Goal: Task Accomplishment & Management: Manage account settings

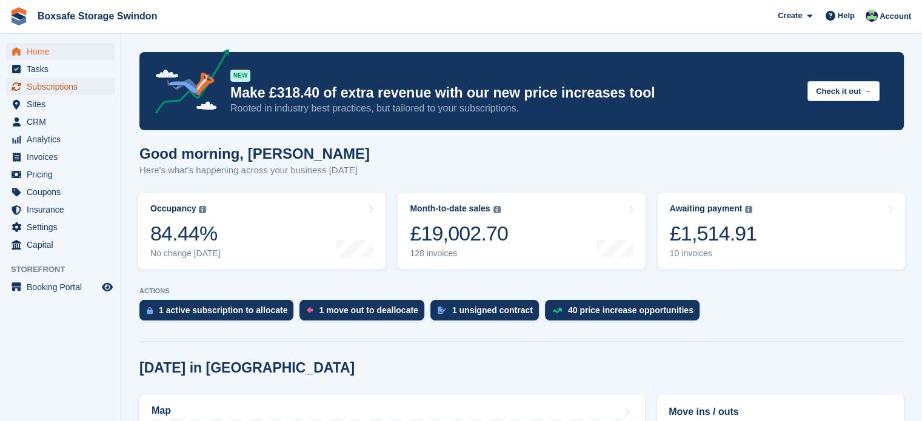
click at [59, 90] on span "Subscriptions" at bounding box center [63, 86] width 73 height 17
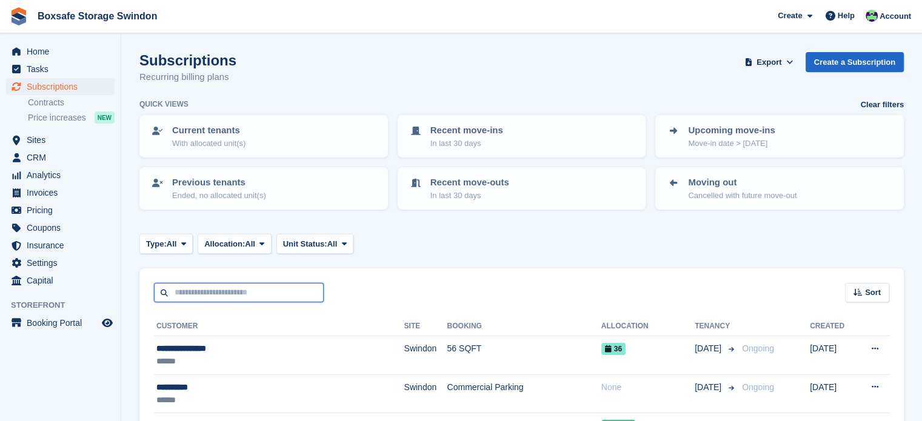
click at [296, 294] on input "text" at bounding box center [239, 293] width 170 height 20
type input "******"
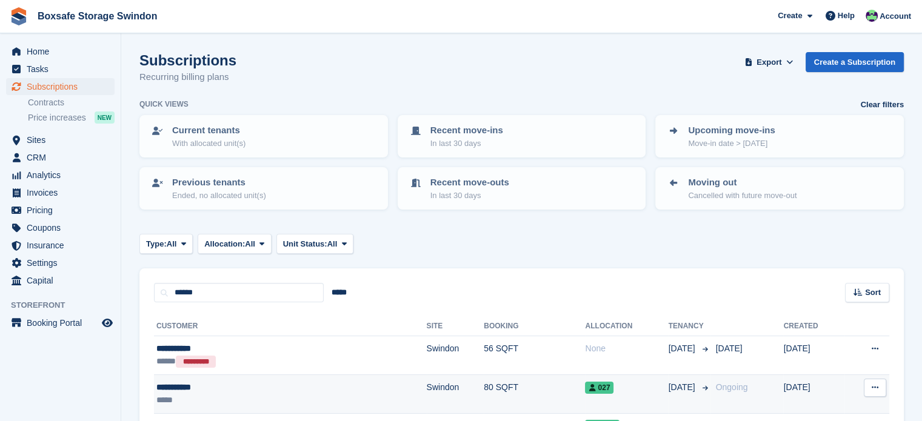
click at [595, 400] on td "027" at bounding box center [626, 394] width 83 height 39
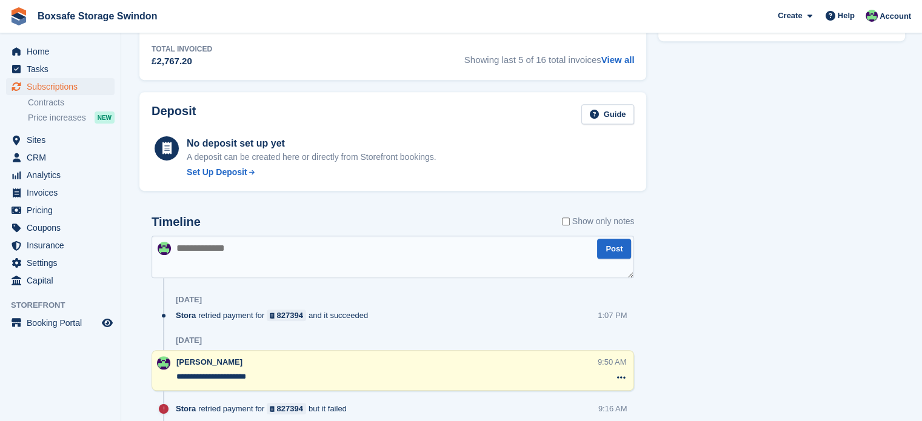
scroll to position [480, 0]
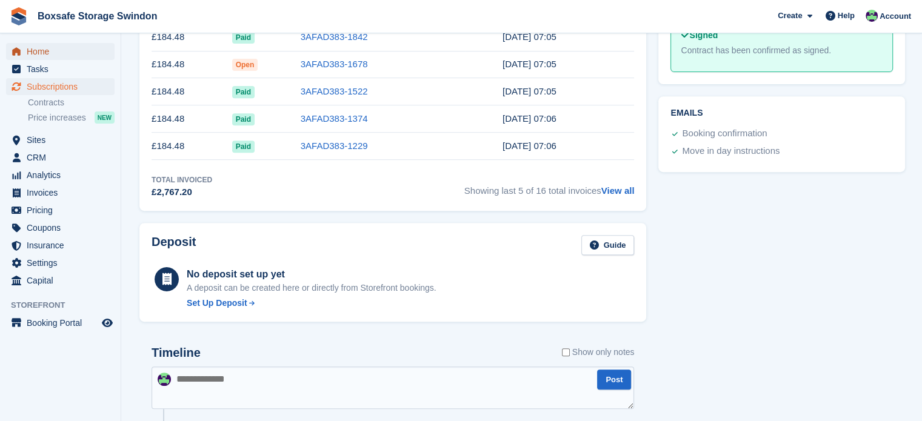
click at [63, 54] on span "Home" at bounding box center [63, 51] width 73 height 17
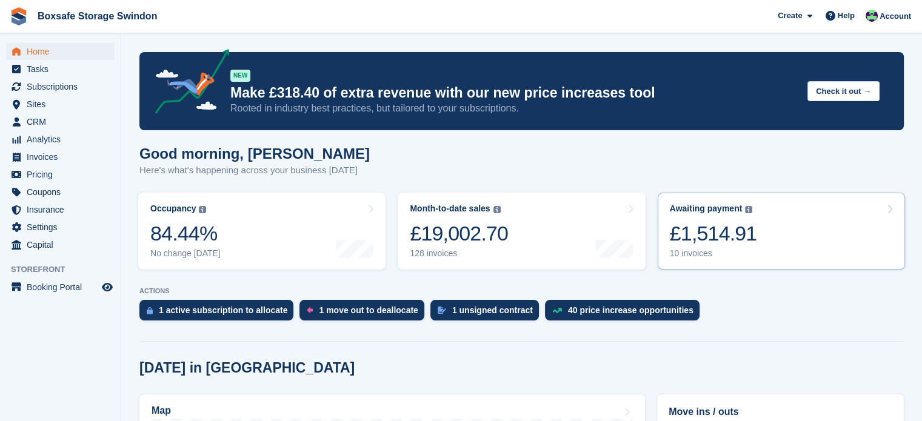
click at [729, 221] on div "£1,514.91" at bounding box center [712, 233] width 87 height 25
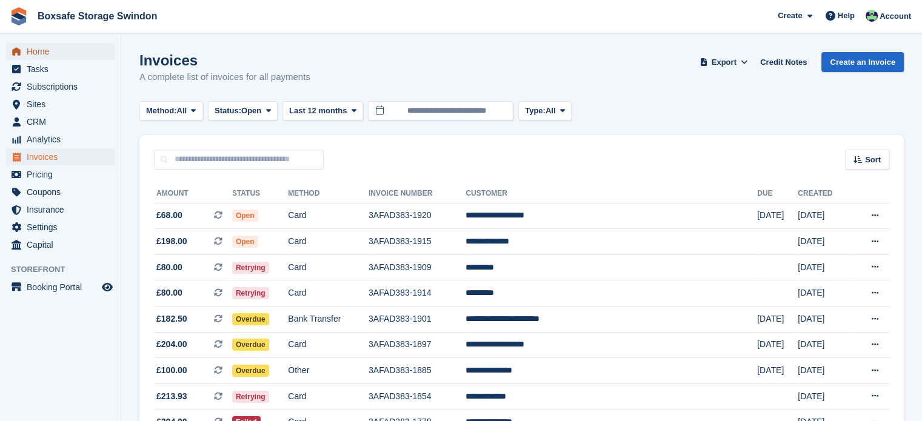
click at [61, 47] on span "Home" at bounding box center [63, 51] width 73 height 17
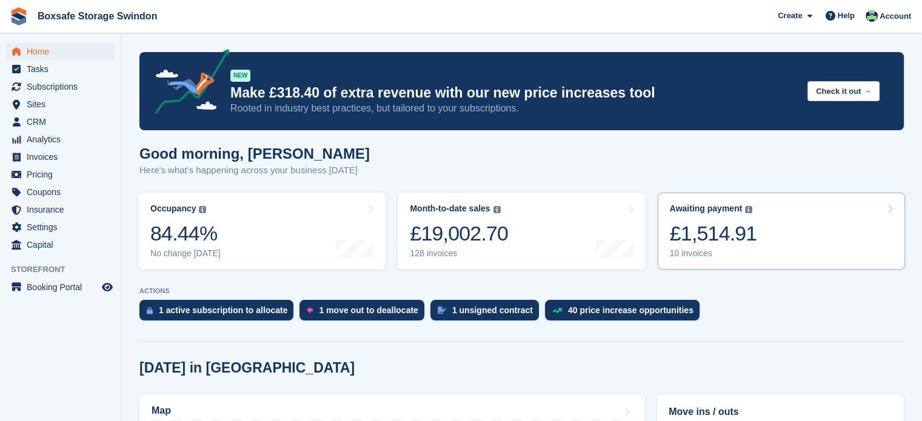
click at [731, 229] on div "£1,514.91" at bounding box center [712, 233] width 87 height 25
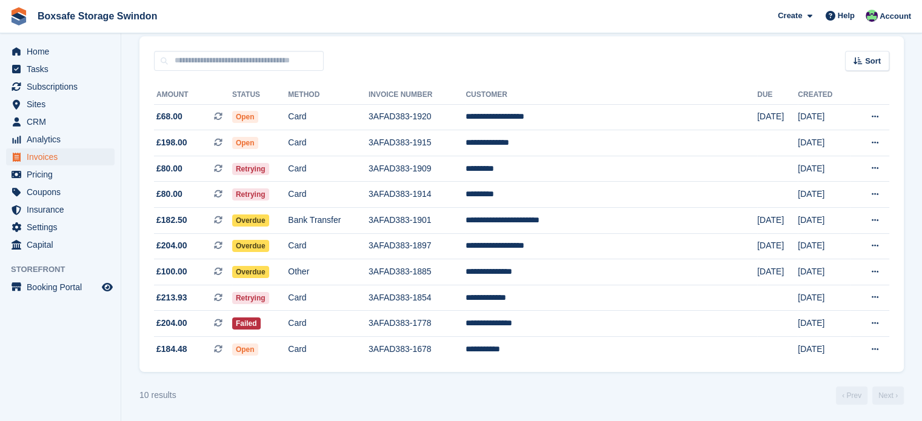
scroll to position [101, 0]
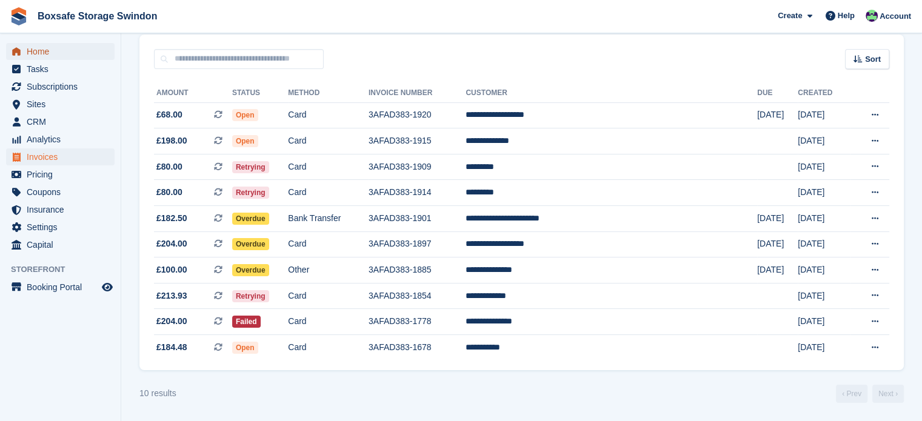
click at [44, 56] on span "Home" at bounding box center [63, 51] width 73 height 17
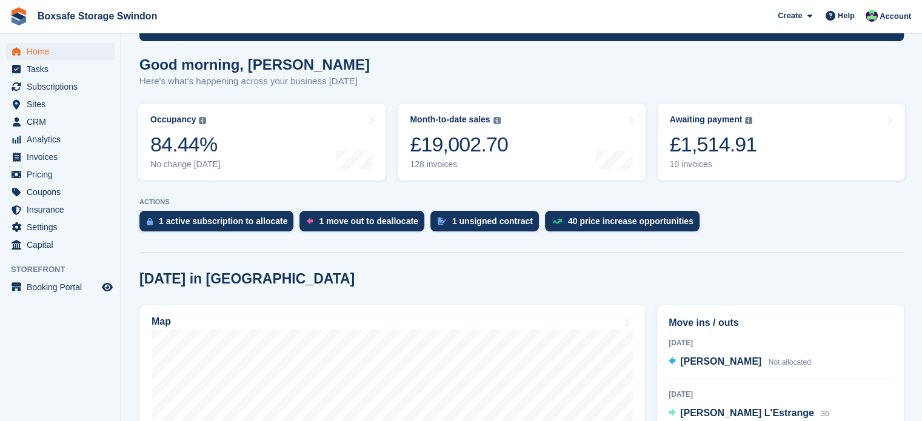
scroll to position [95, 0]
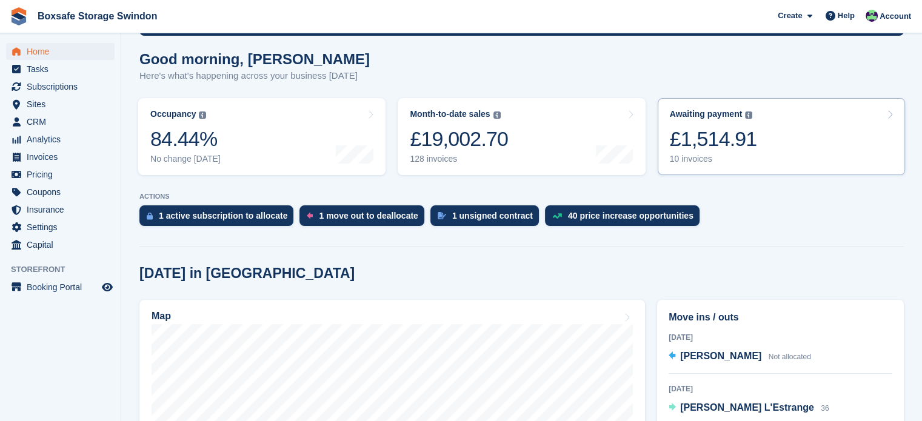
click at [779, 153] on link "Awaiting payment The total outstanding balance on all open invoices. £1,514.91 …" at bounding box center [780, 136] width 247 height 77
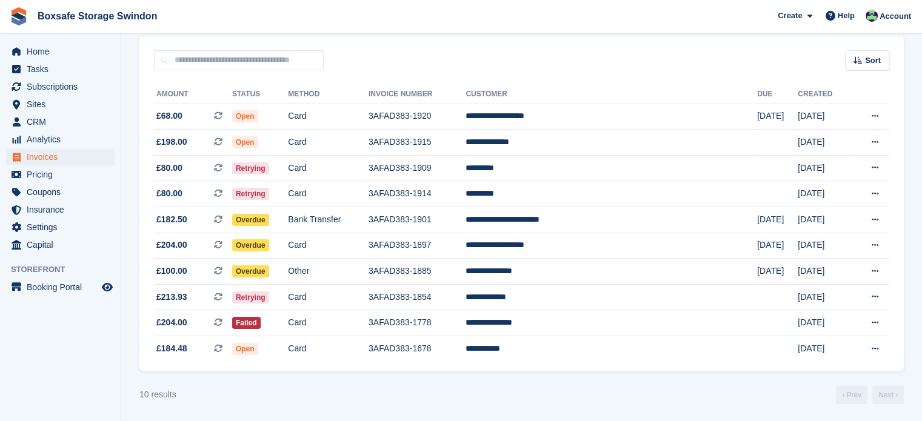
scroll to position [101, 0]
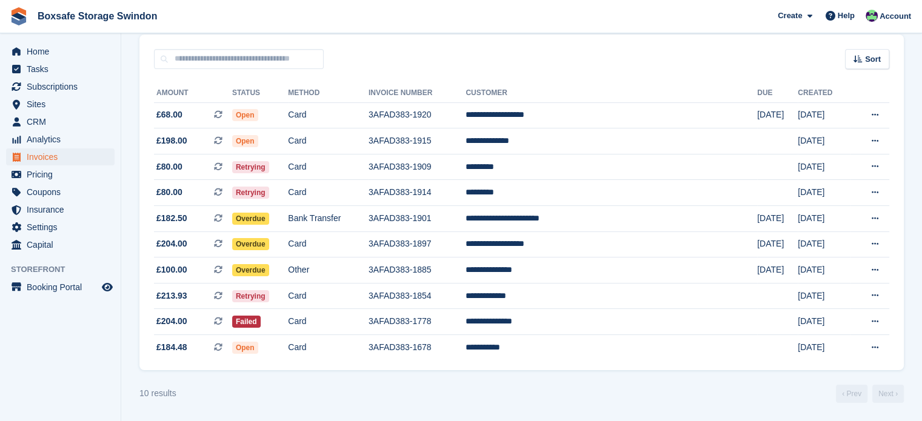
drag, startPoint x: 930, startPoint y: 304, endPoint x: 645, endPoint y: 388, distance: 297.5
click at [645, 388] on div "10 results ‹ Prev Next ›" at bounding box center [521, 394] width 764 height 18
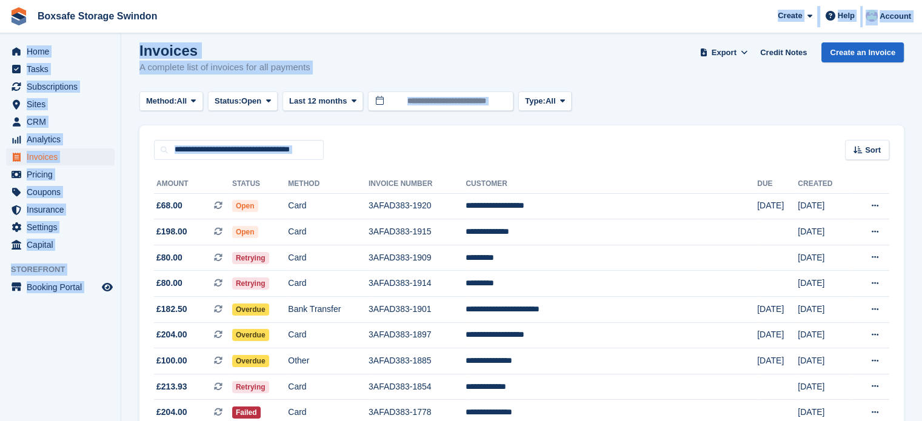
scroll to position [0, 0]
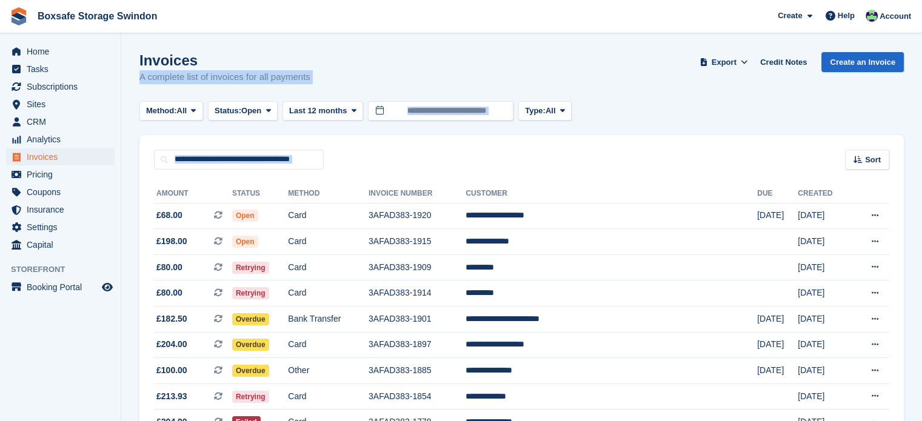
drag, startPoint x: 451, startPoint y: 75, endPoint x: 457, endPoint y: -1, distance: 75.4
click at [457, 0] on div "Boxsafe Storage Swindon Create Subscription Invoice Contact Deal Discount Page …" at bounding box center [461, 261] width 922 height 522
click at [434, 150] on div "Sort Sort by Date created Created (oldest first) Created (newest first)" at bounding box center [521, 152] width 764 height 35
